Goal: Information Seeking & Learning: Understand process/instructions

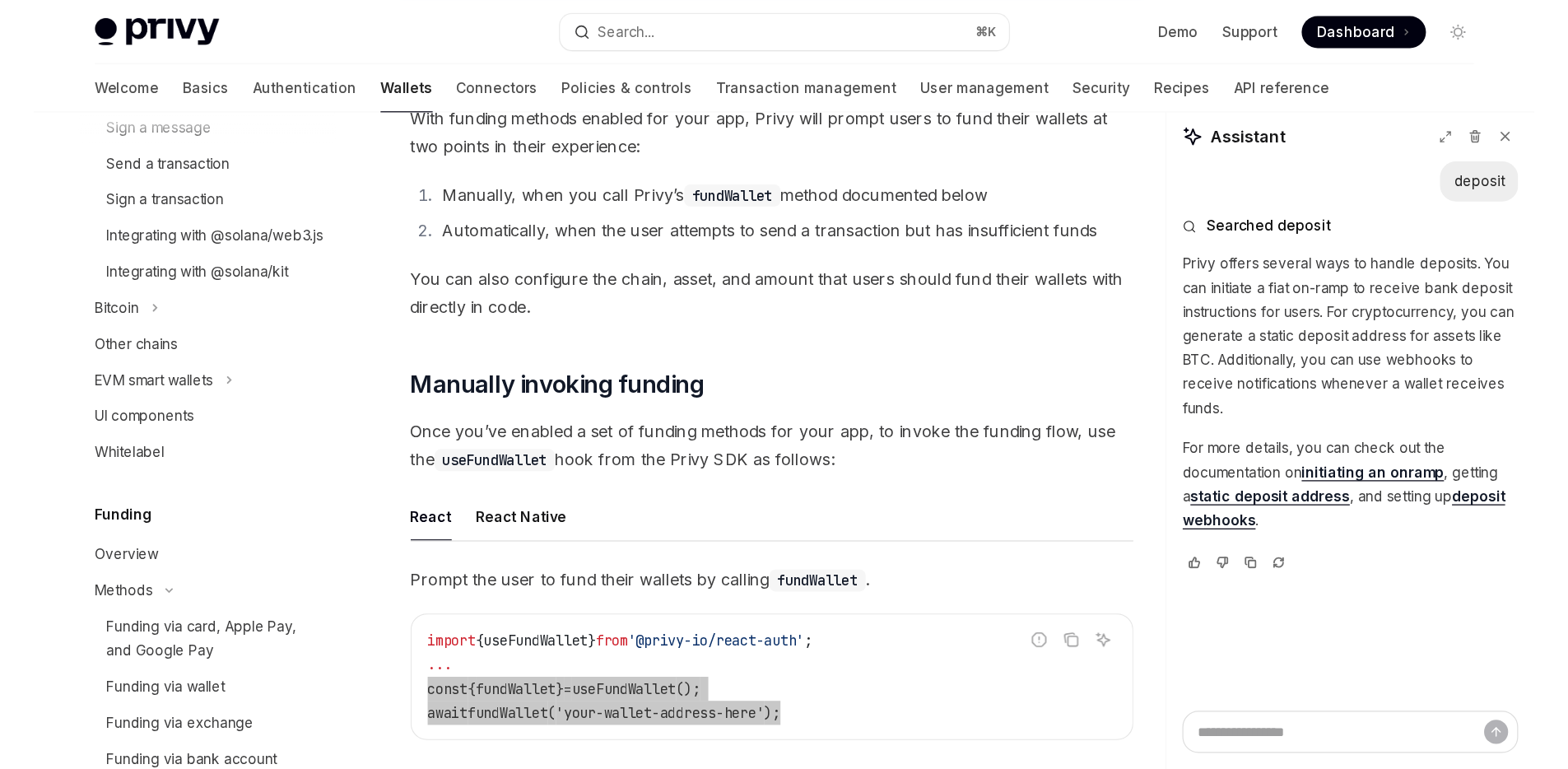
scroll to position [242, 0]
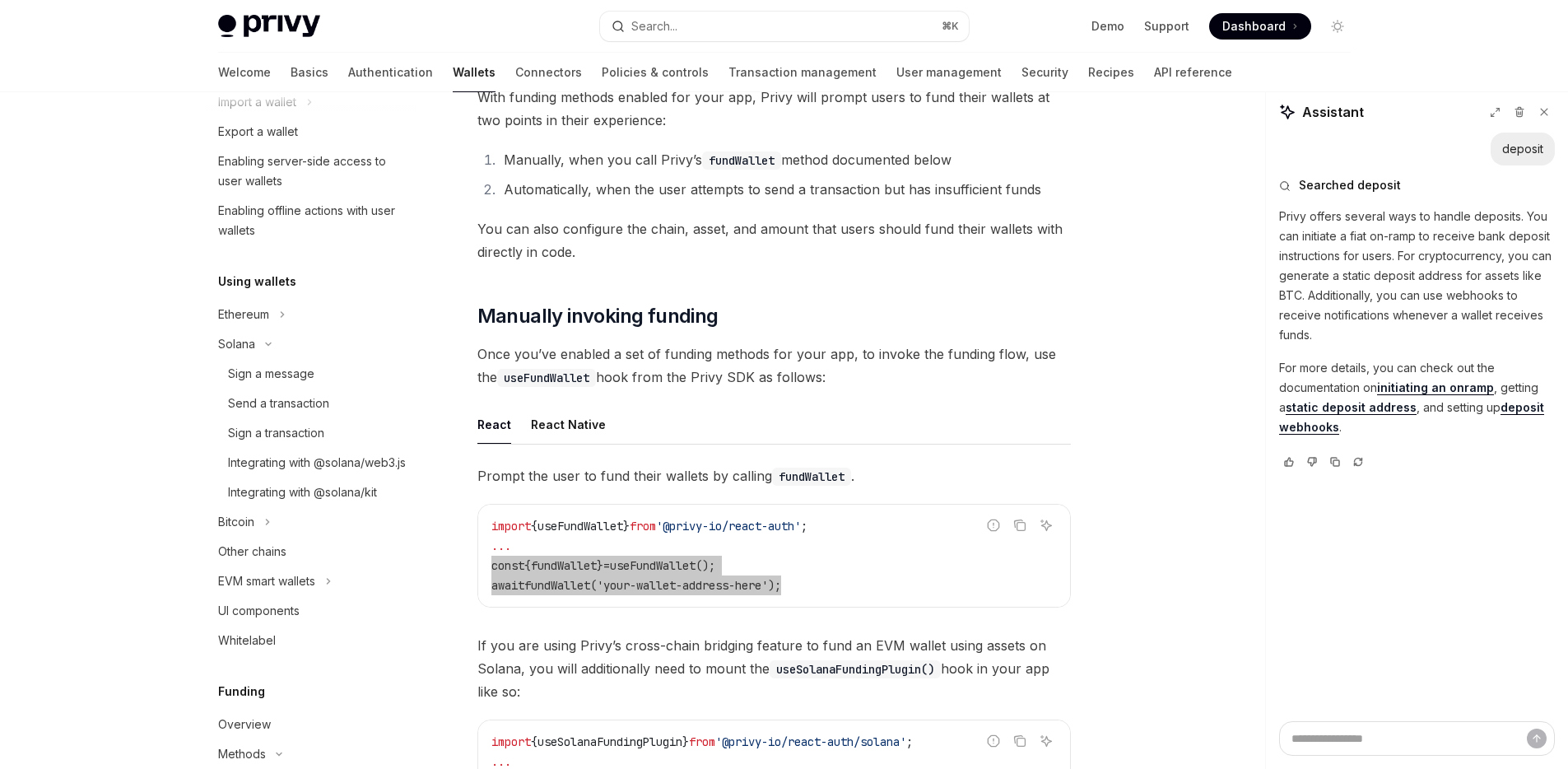
type textarea "*"
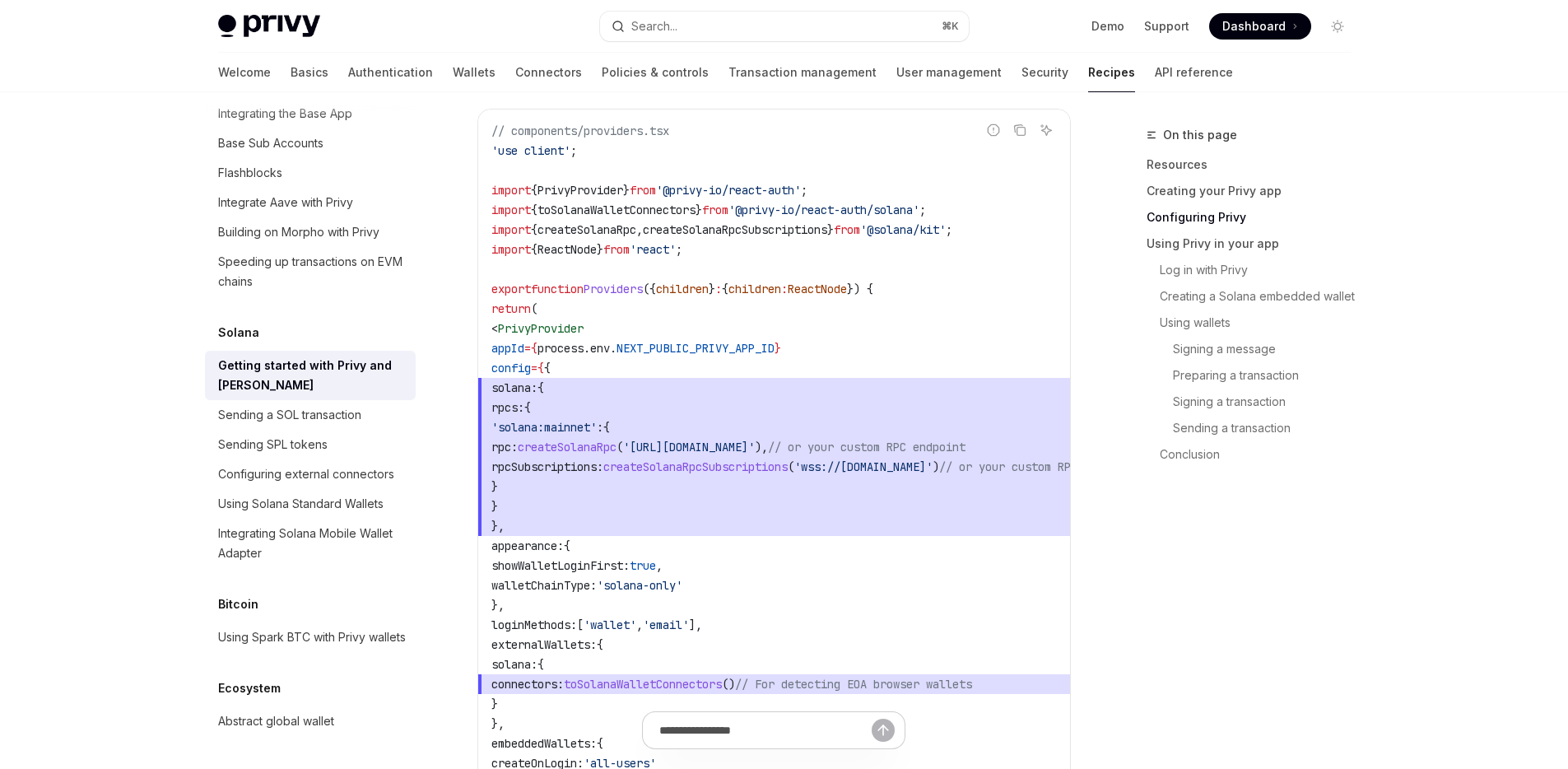
scroll to position [947, 0]
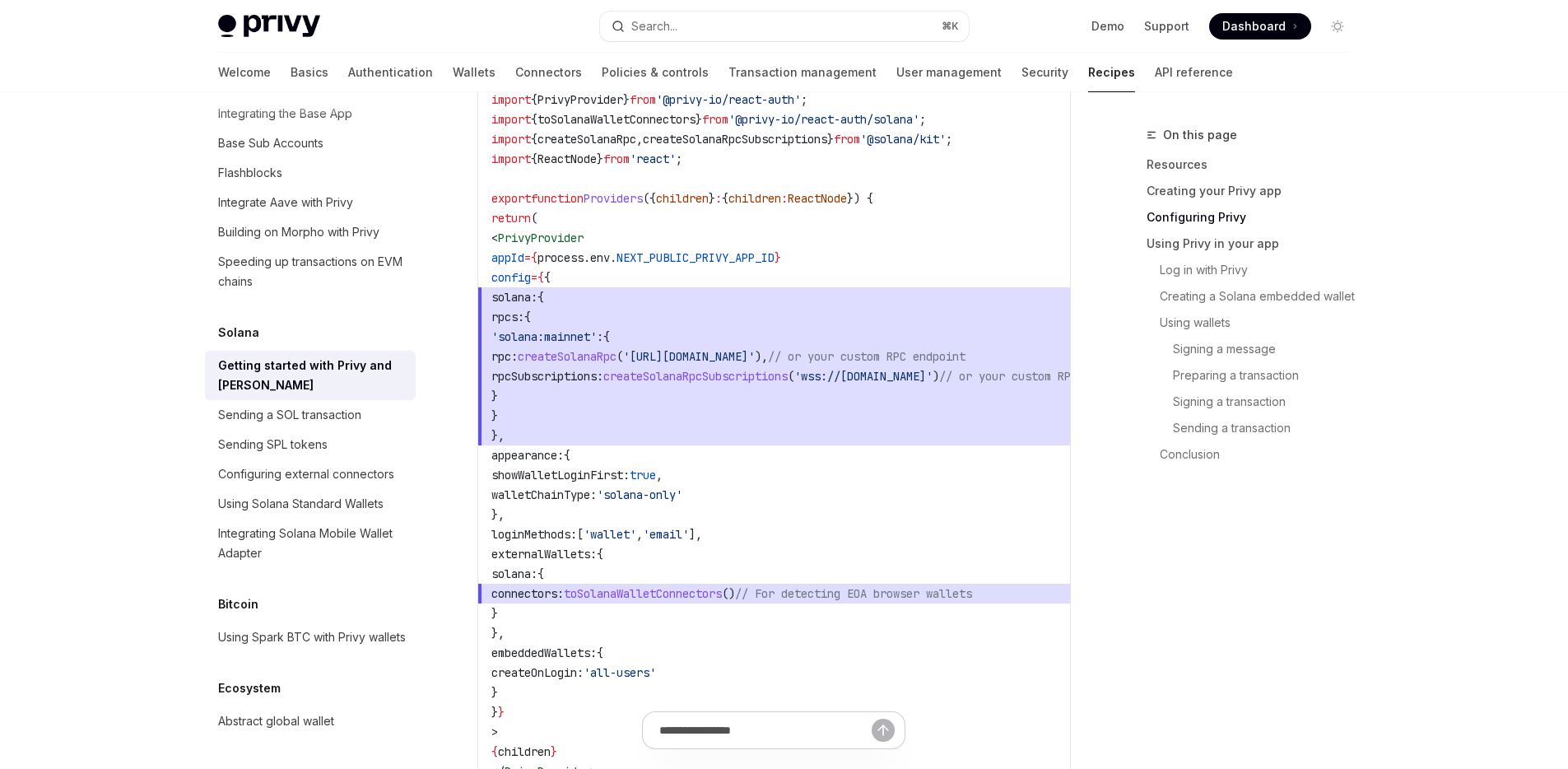
click at [919, 600] on span "// For detecting EOA browser wallets" at bounding box center [854, 593] width 237 height 15
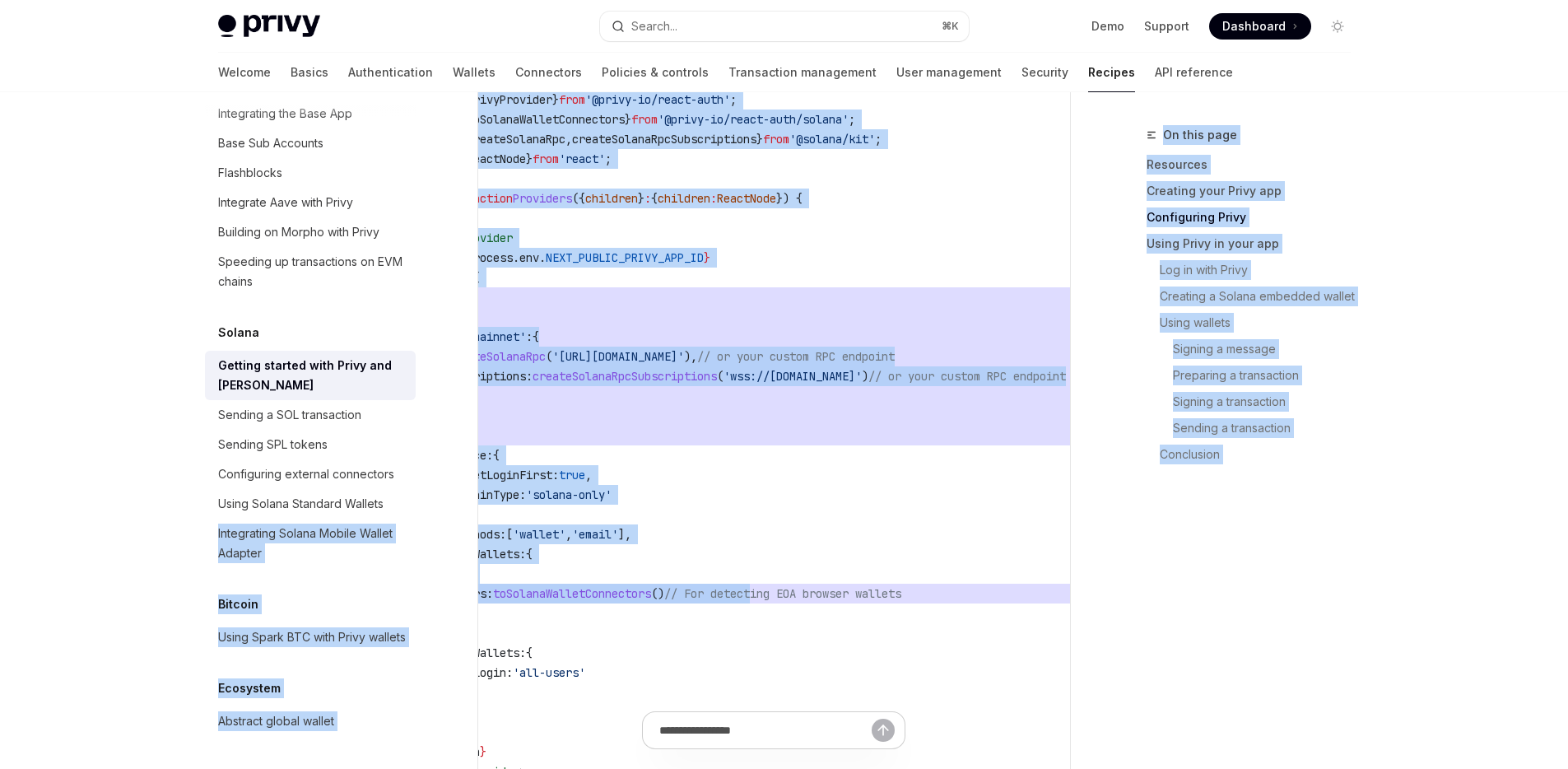
scroll to position [0, 0]
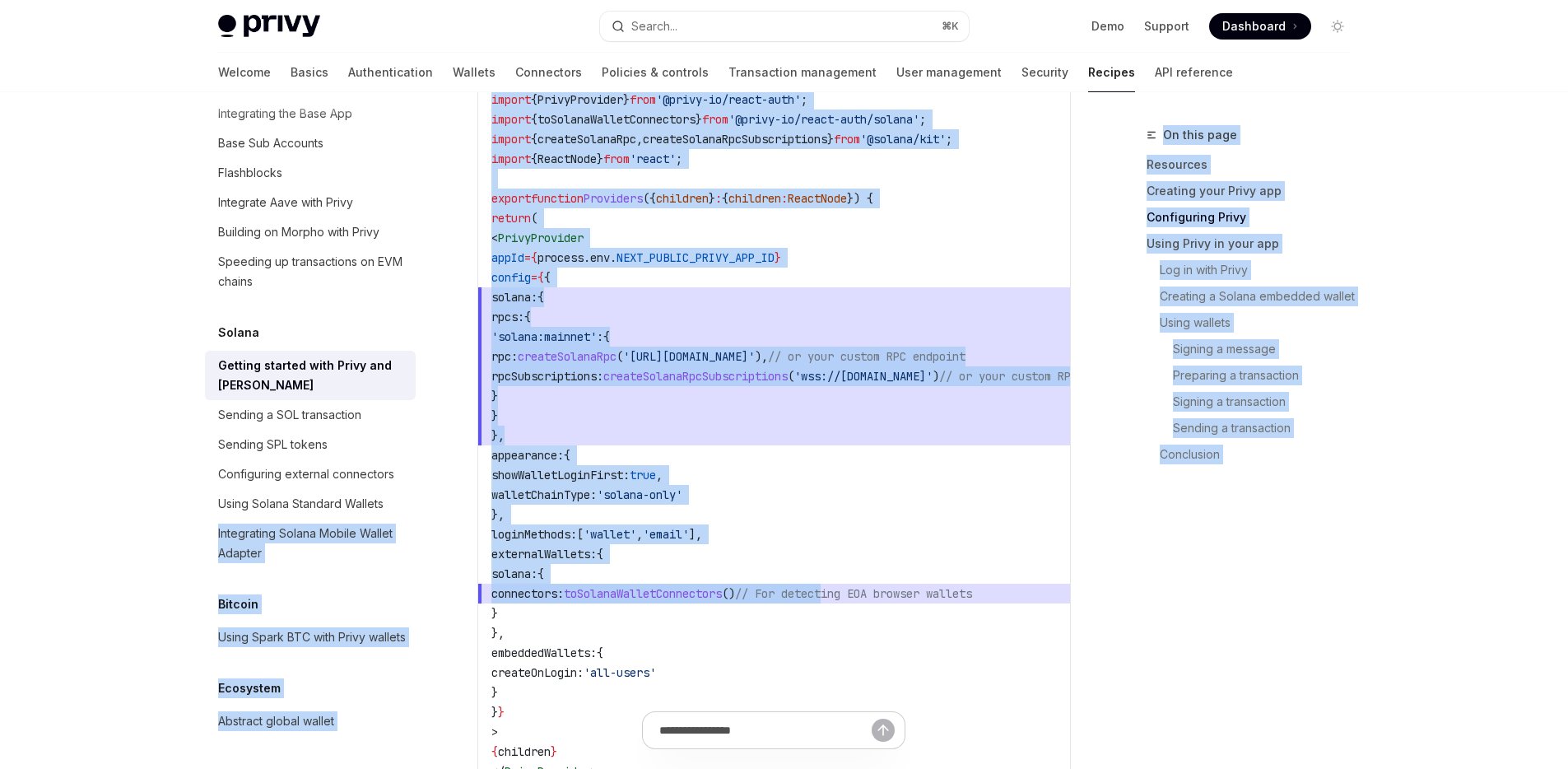
drag, startPoint x: 932, startPoint y: 592, endPoint x: 422, endPoint y: 579, distance: 510.2
click at [722, 591] on span "toSolanaWalletConnectors" at bounding box center [643, 593] width 158 height 15
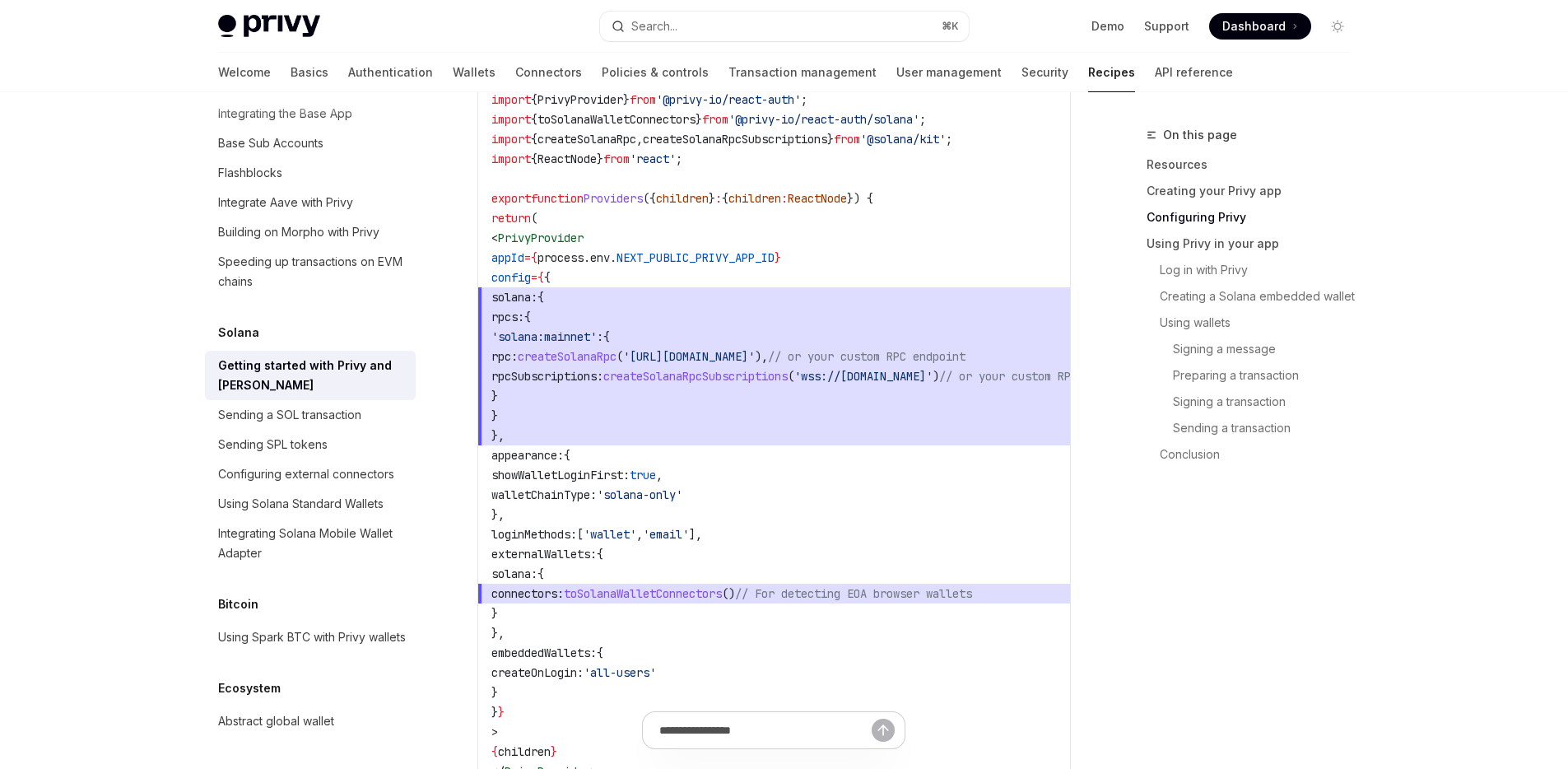
click at [722, 591] on span "toSolanaWalletConnectors" at bounding box center [643, 593] width 158 height 15
click at [925, 602] on span "connectors: toSolanaWalletConnectors () // For detecting EOA browser wallets" at bounding box center [833, 593] width 685 height 20
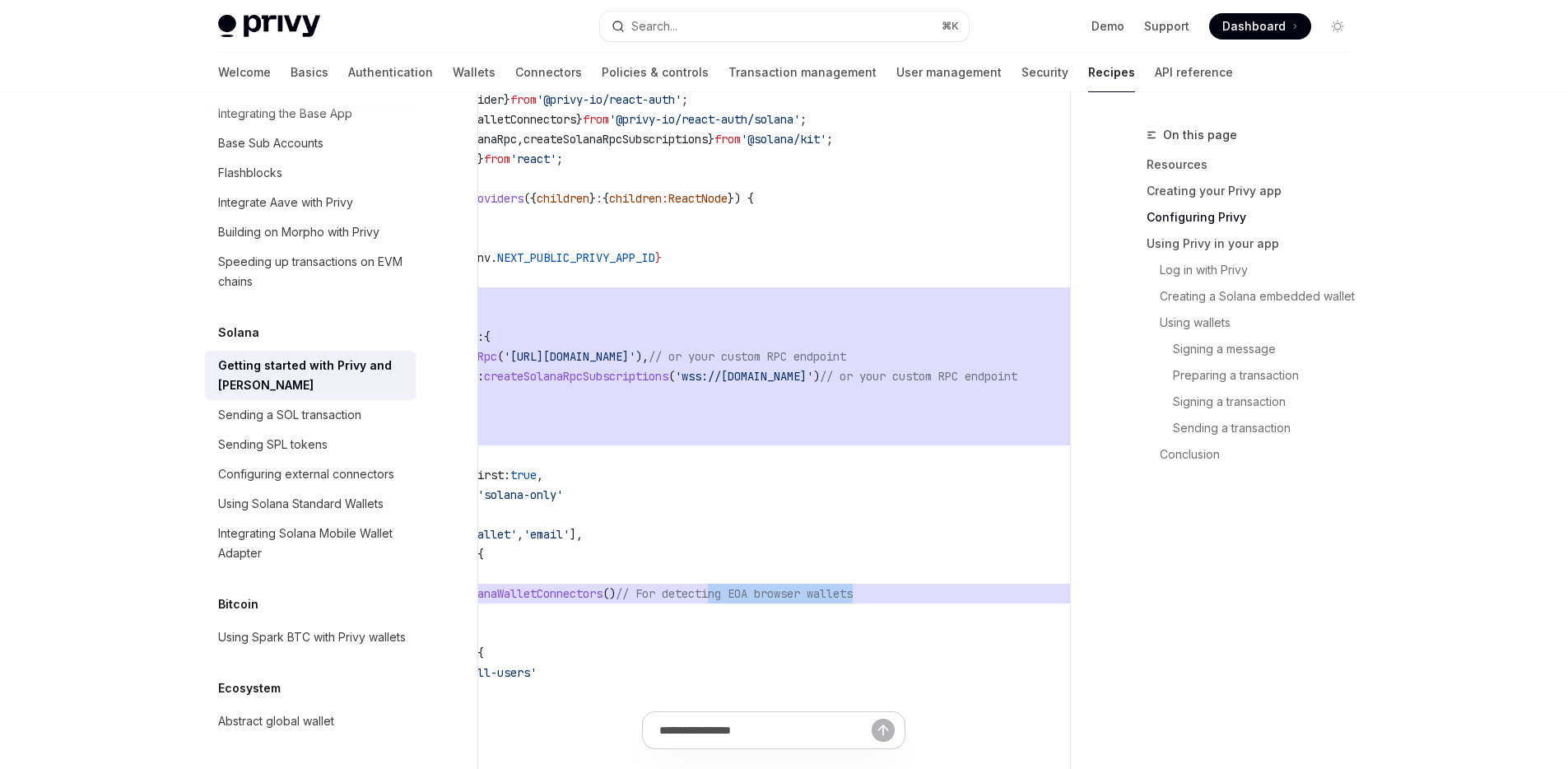
drag, startPoint x: 943, startPoint y: 592, endPoint x: 1071, endPoint y: 596, distance: 128.1
drag, startPoint x: 784, startPoint y: 378, endPoint x: 863, endPoint y: 368, distance: 79.6
click at [785, 378] on span "'wss://api.mainnet-beta.solana.com'" at bounding box center [744, 377] width 138 height 15
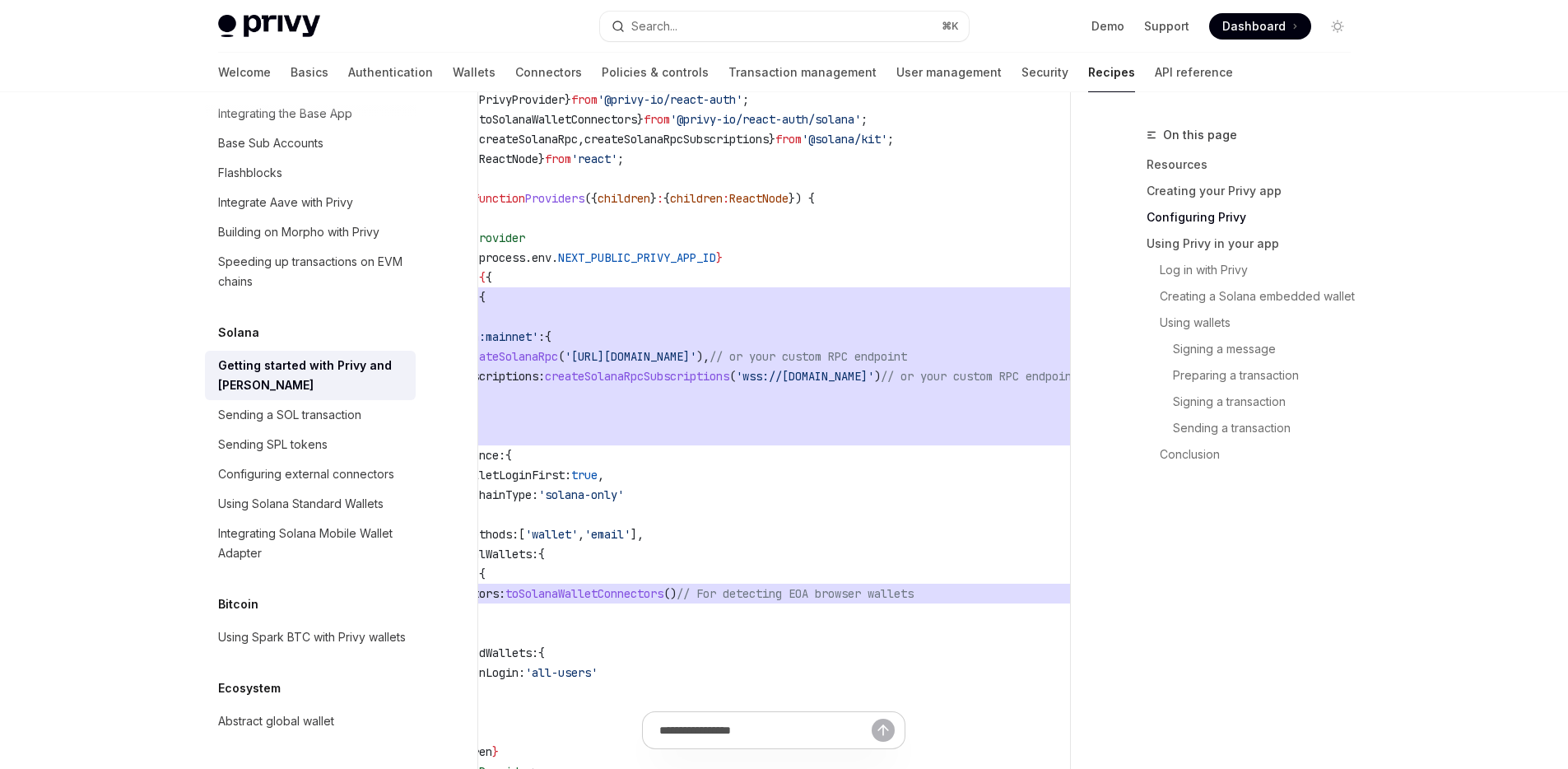
scroll to position [0, 0]
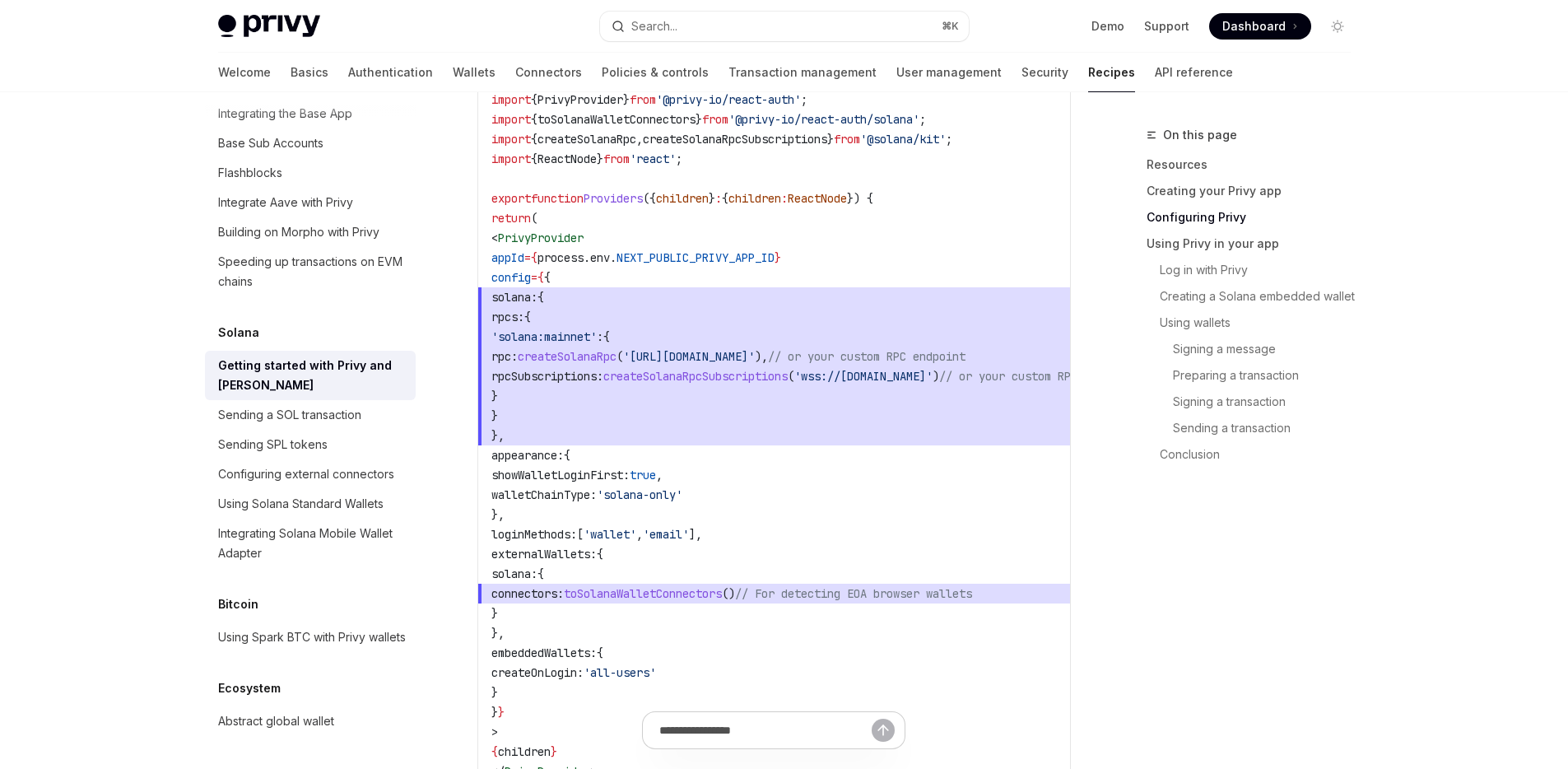
drag, startPoint x: 968, startPoint y: 365, endPoint x: 371, endPoint y: 371, distance: 597.0
click at [831, 420] on span "}" at bounding box center [833, 415] width 685 height 20
click at [722, 593] on span "toSolanaWalletConnectors" at bounding box center [643, 593] width 158 height 15
drag, startPoint x: 775, startPoint y: 593, endPoint x: 755, endPoint y: 586, distance: 21.2
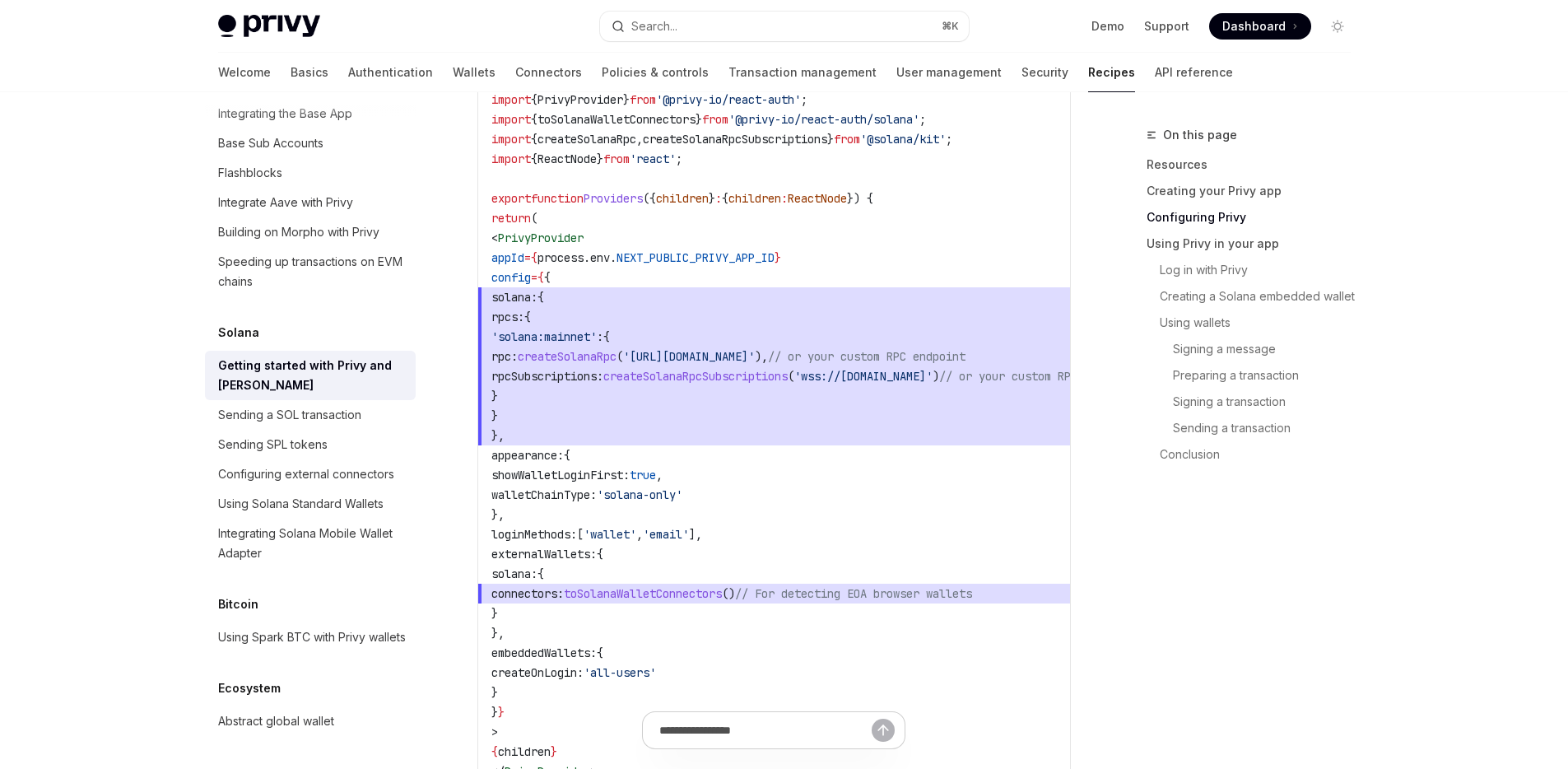
click at [722, 593] on span "toSolanaWalletConnectors" at bounding box center [643, 593] width 158 height 15
click at [590, 555] on span "externalWallets:" at bounding box center [544, 554] width 106 height 15
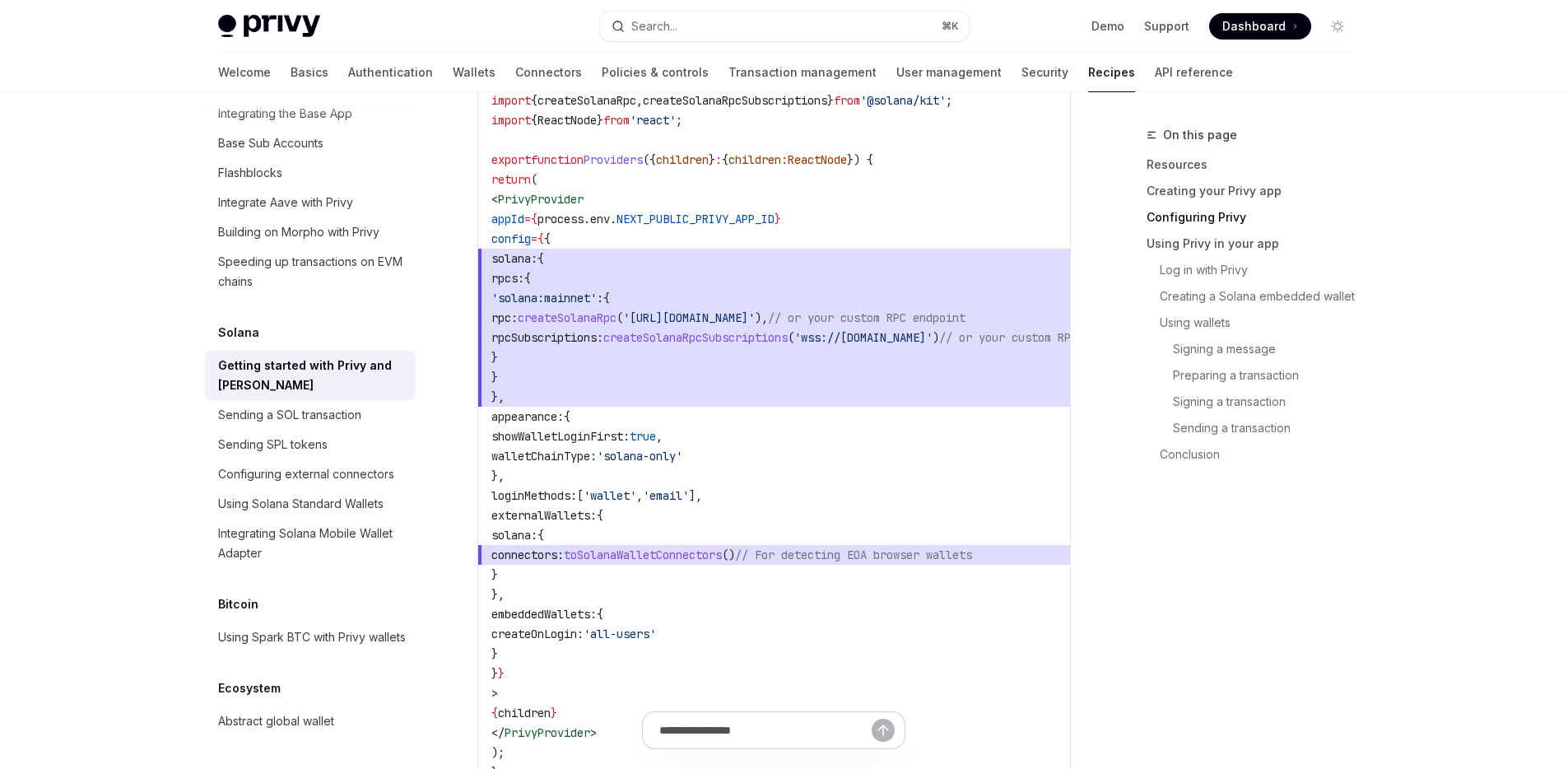
scroll to position [722, 0]
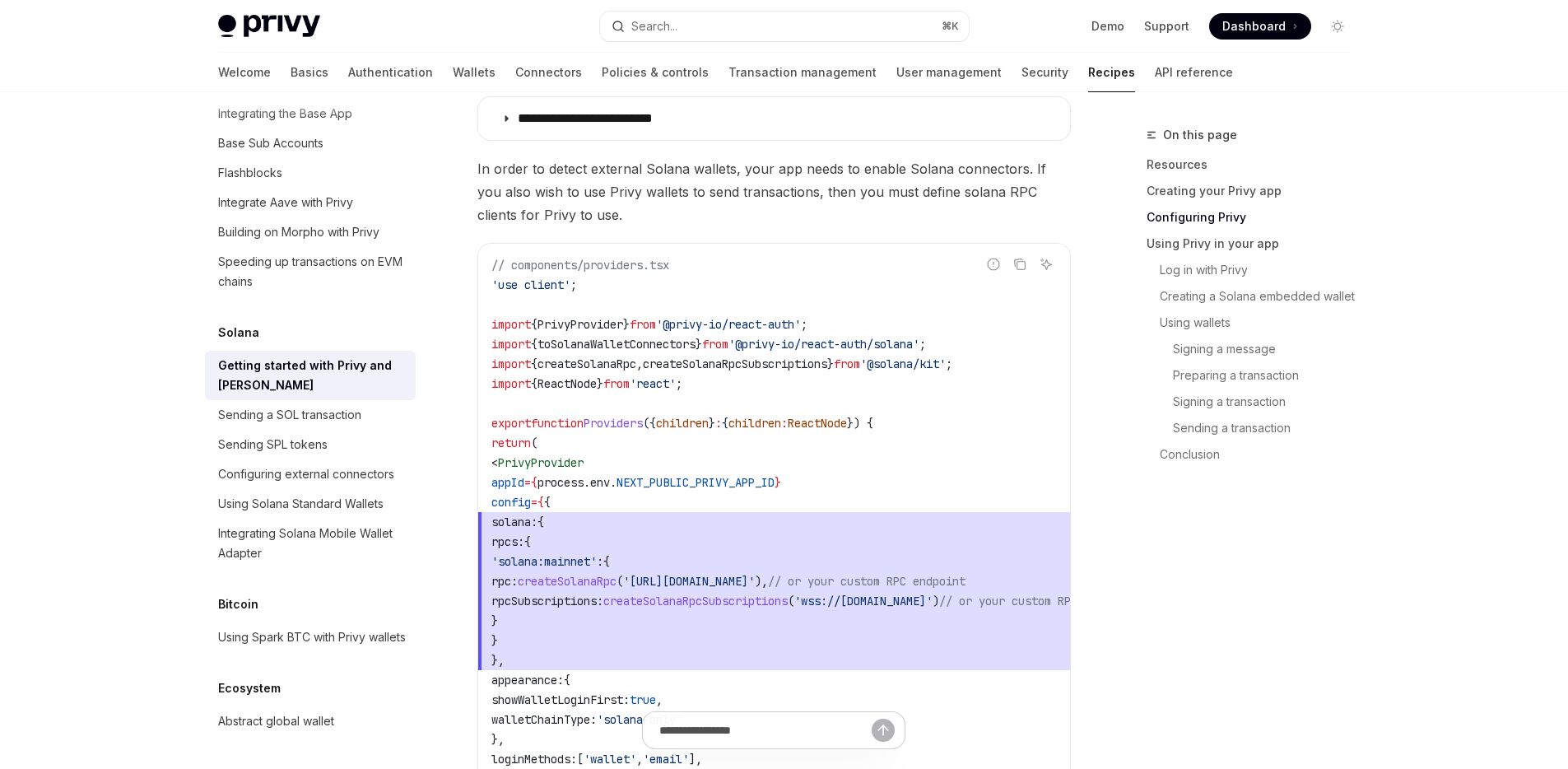
click at [608, 349] on span "toSolanaWalletConnectors" at bounding box center [615, 344] width 158 height 15
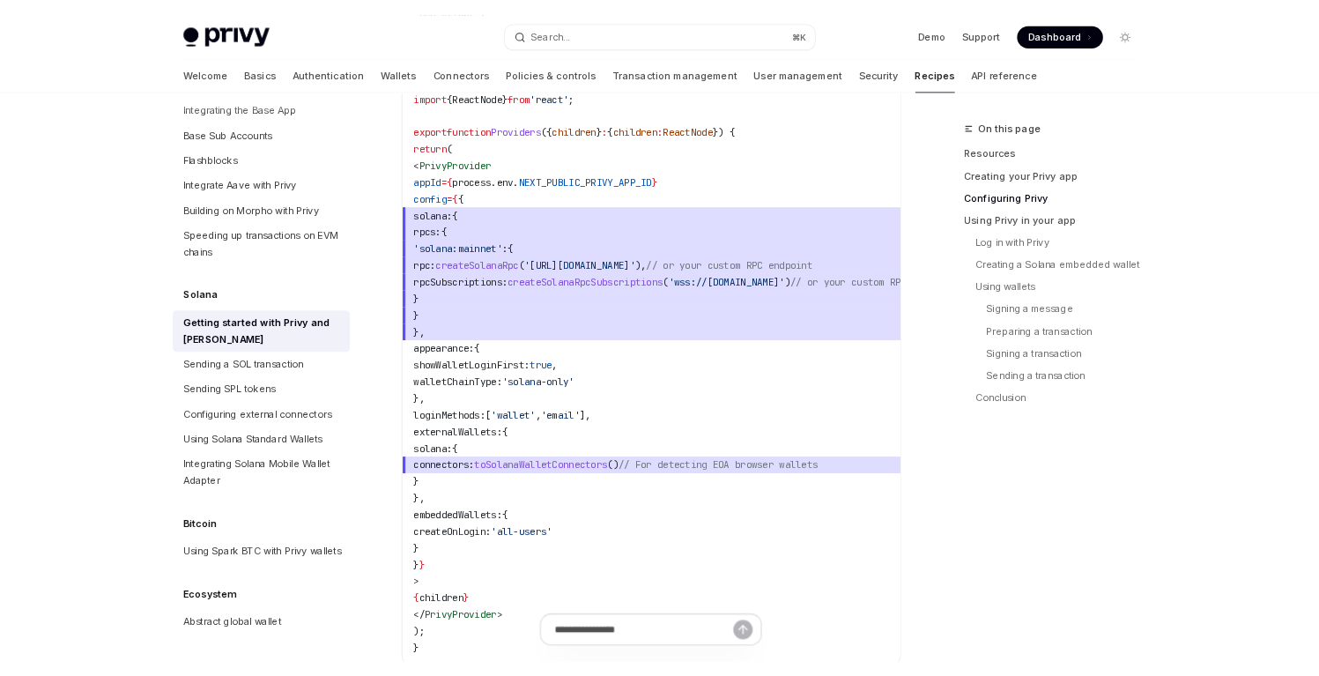
scroll to position [2680, 0]
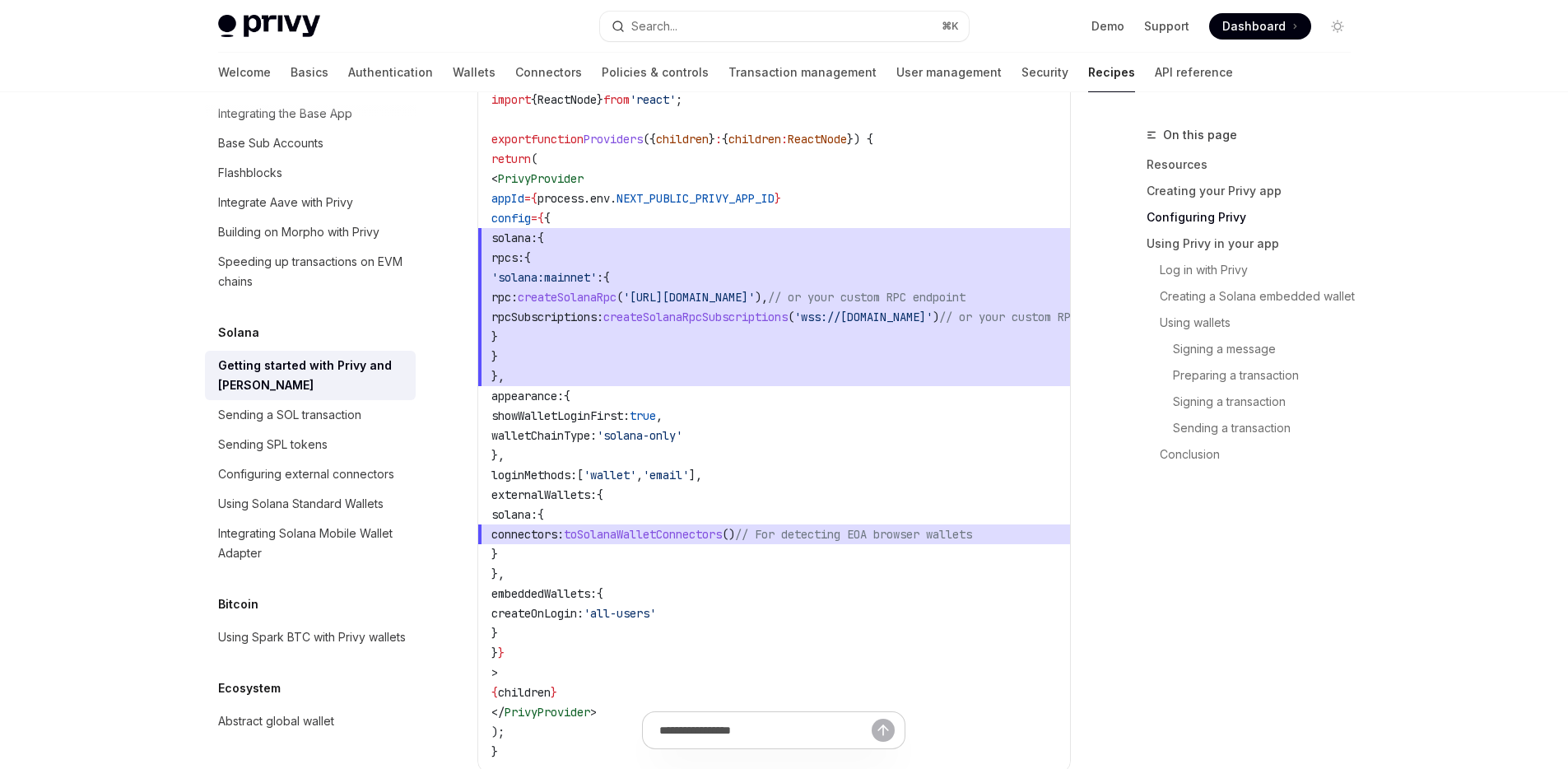
type textarea "*"
